Goal: Information Seeking & Learning: Learn about a topic

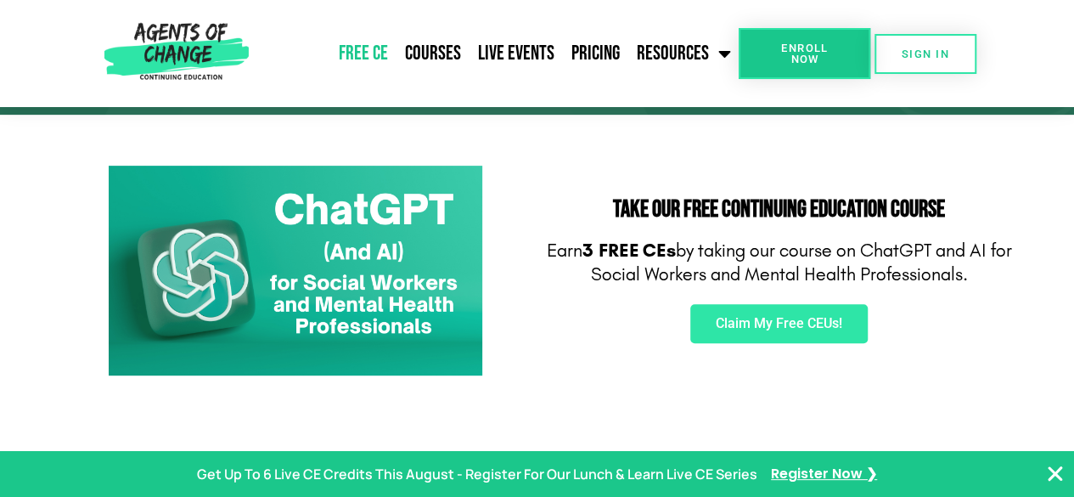
scroll to position [255, 0]
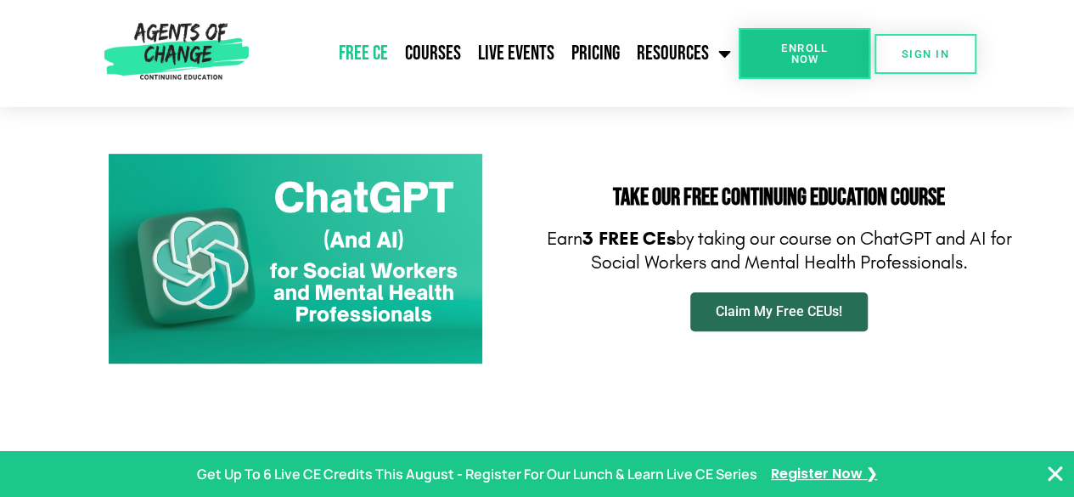
click at [719, 307] on span "Claim My Free CEUs!" at bounding box center [779, 312] width 127 height 14
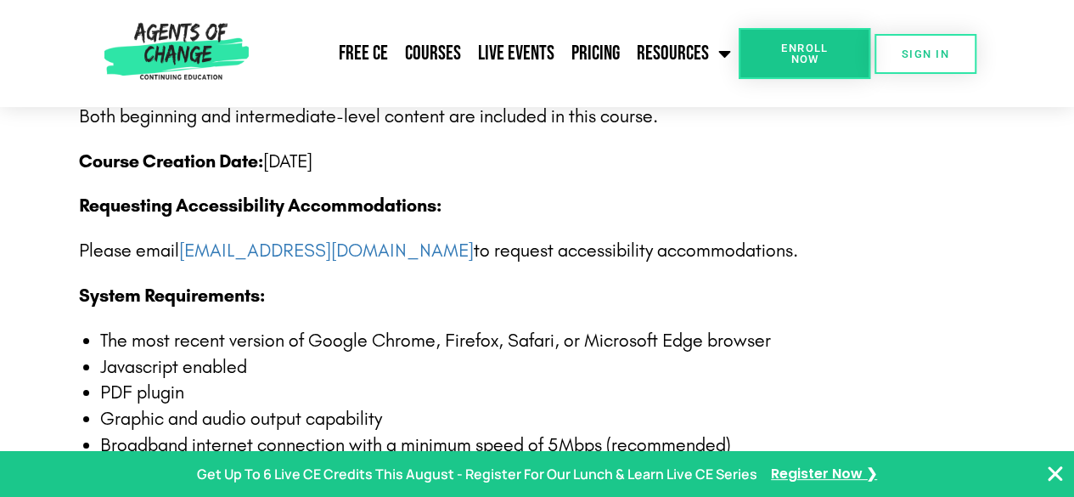
scroll to position [3057, 0]
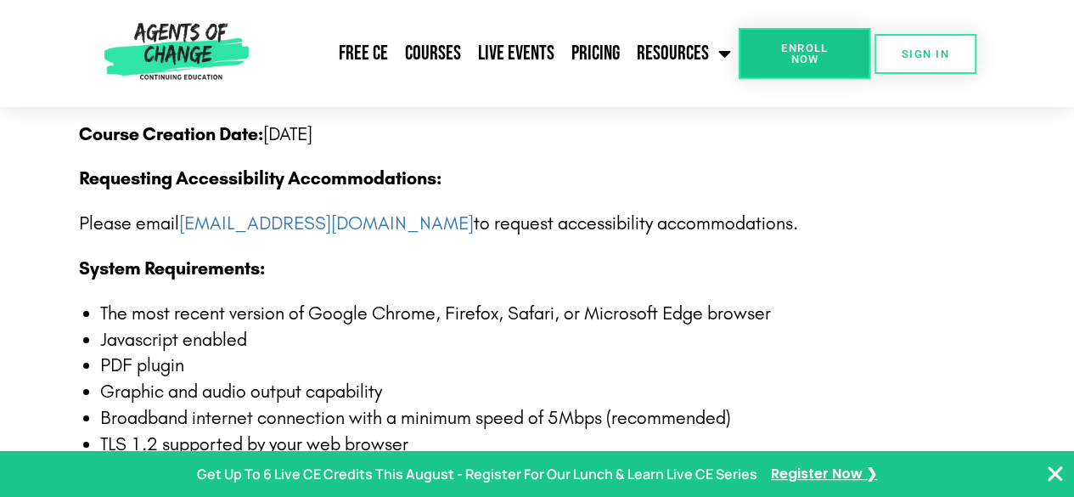
click at [477, 340] on li "Javascript enabled" at bounding box center [548, 340] width 896 height 26
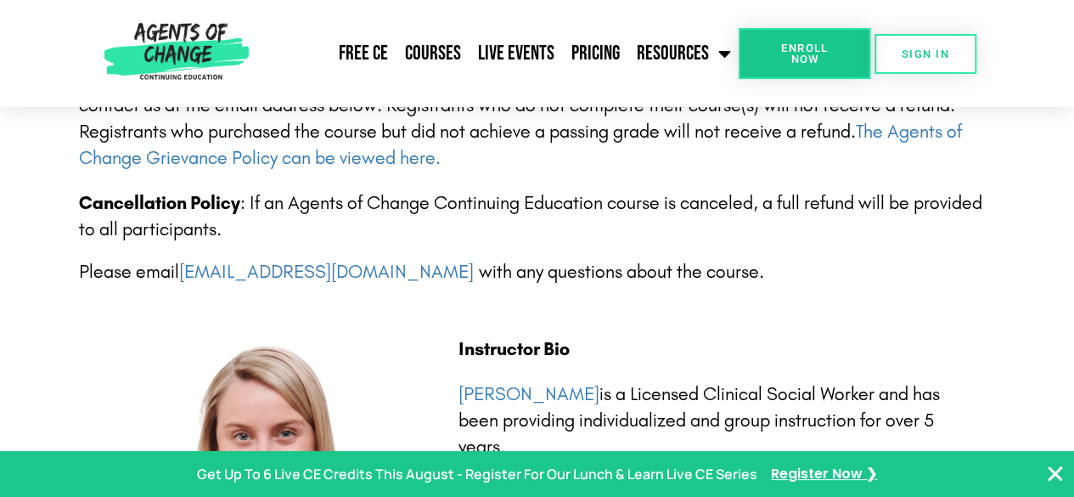
scroll to position [3481, 0]
